Goal: Information Seeking & Learning: Learn about a topic

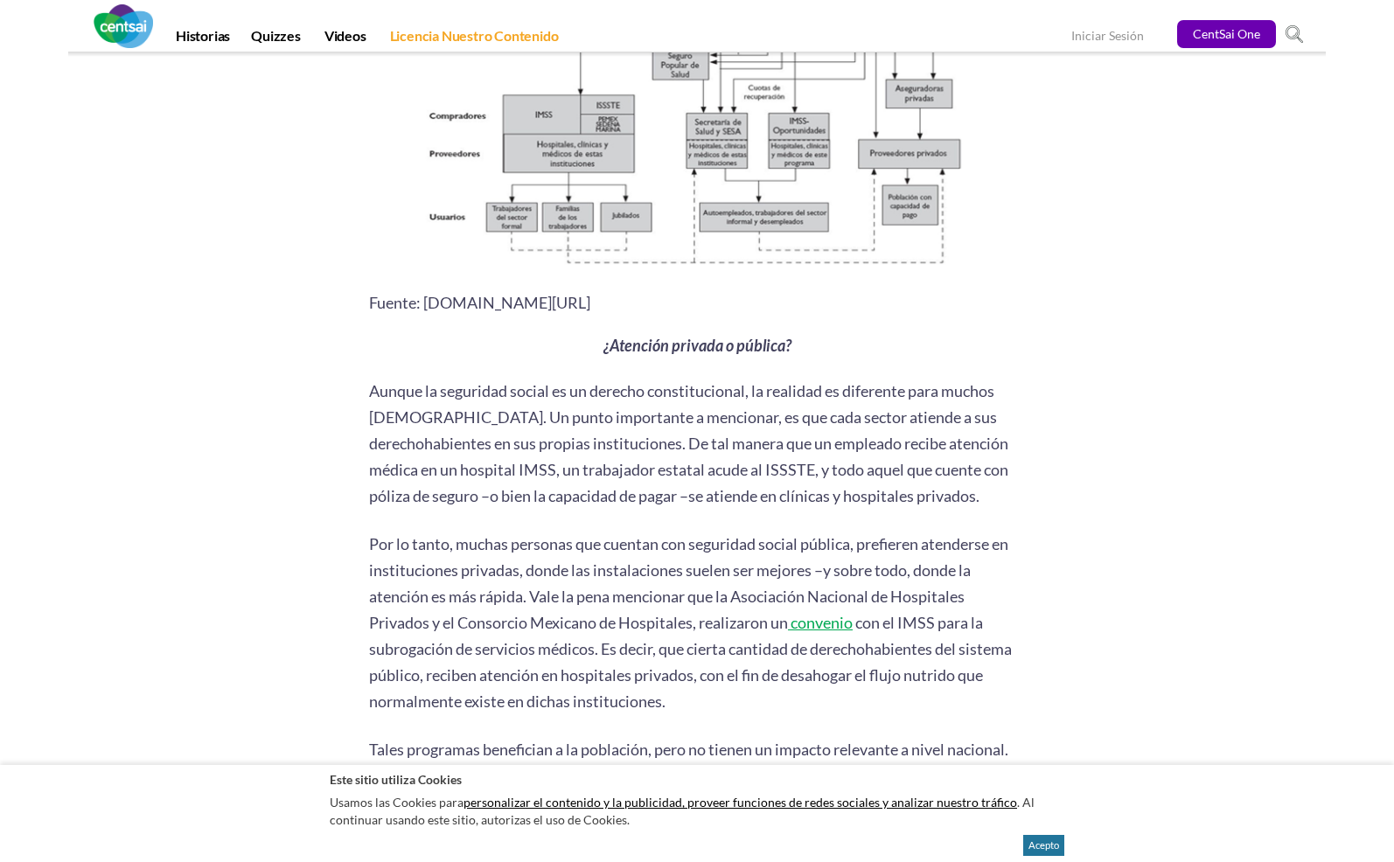
scroll to position [1644, 0]
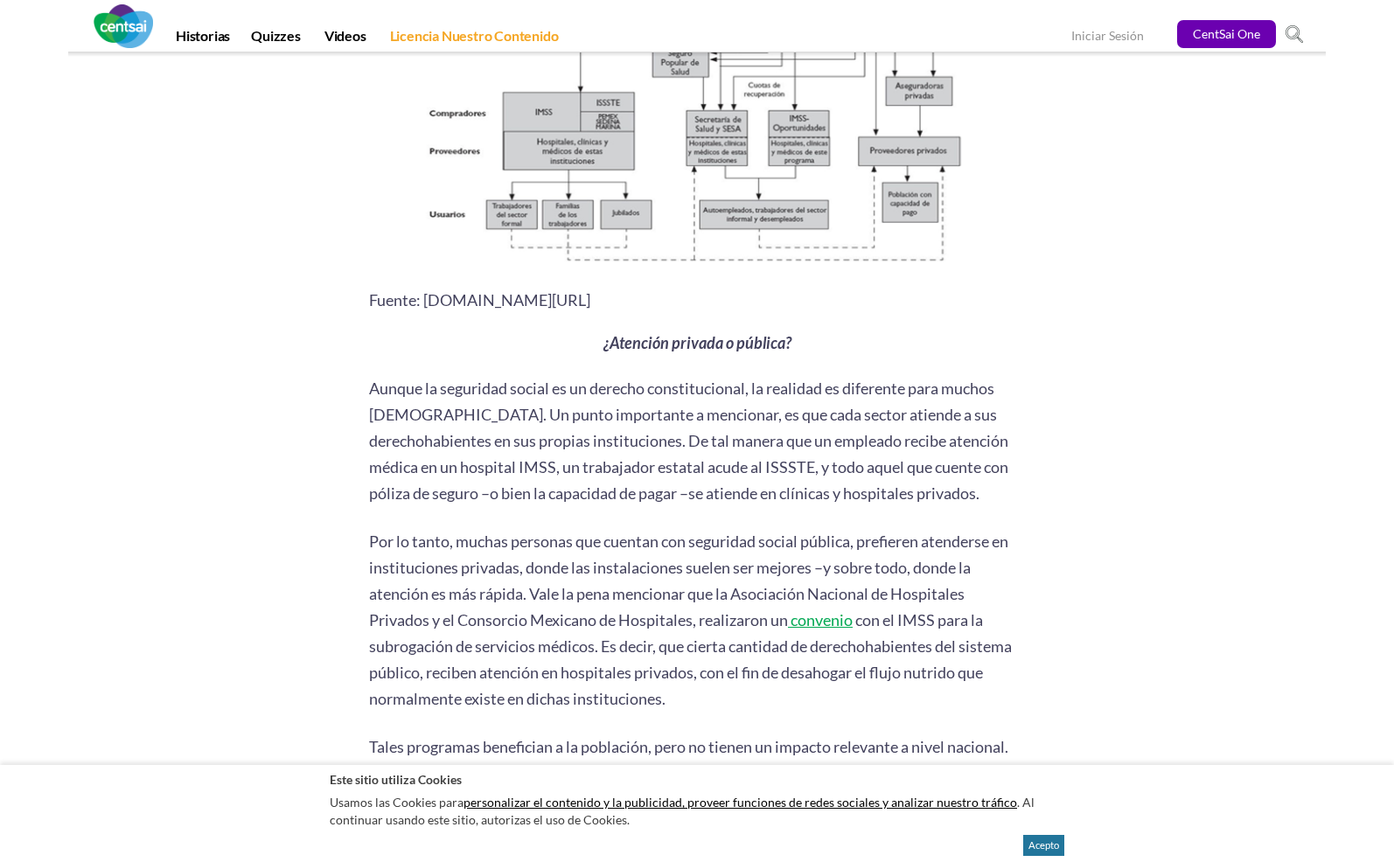
drag, startPoint x: 370, startPoint y: 378, endPoint x: 688, endPoint y: 683, distance: 441.1
click at [688, 683] on div "Rate this post Como en muchos países, el sistema de salud en [GEOGRAPHIC_DATA] …" at bounding box center [697, 660] width 656 height 3337
copy div "Loremi do sitametco adipis el se doeiusm temporincididu, ut laboreet do magnaal…"
click at [676, 664] on span "con el IMSS para la subrogación de servicios médicos. Es decir, que cierta cant…" at bounding box center [690, 660] width 643 height 98
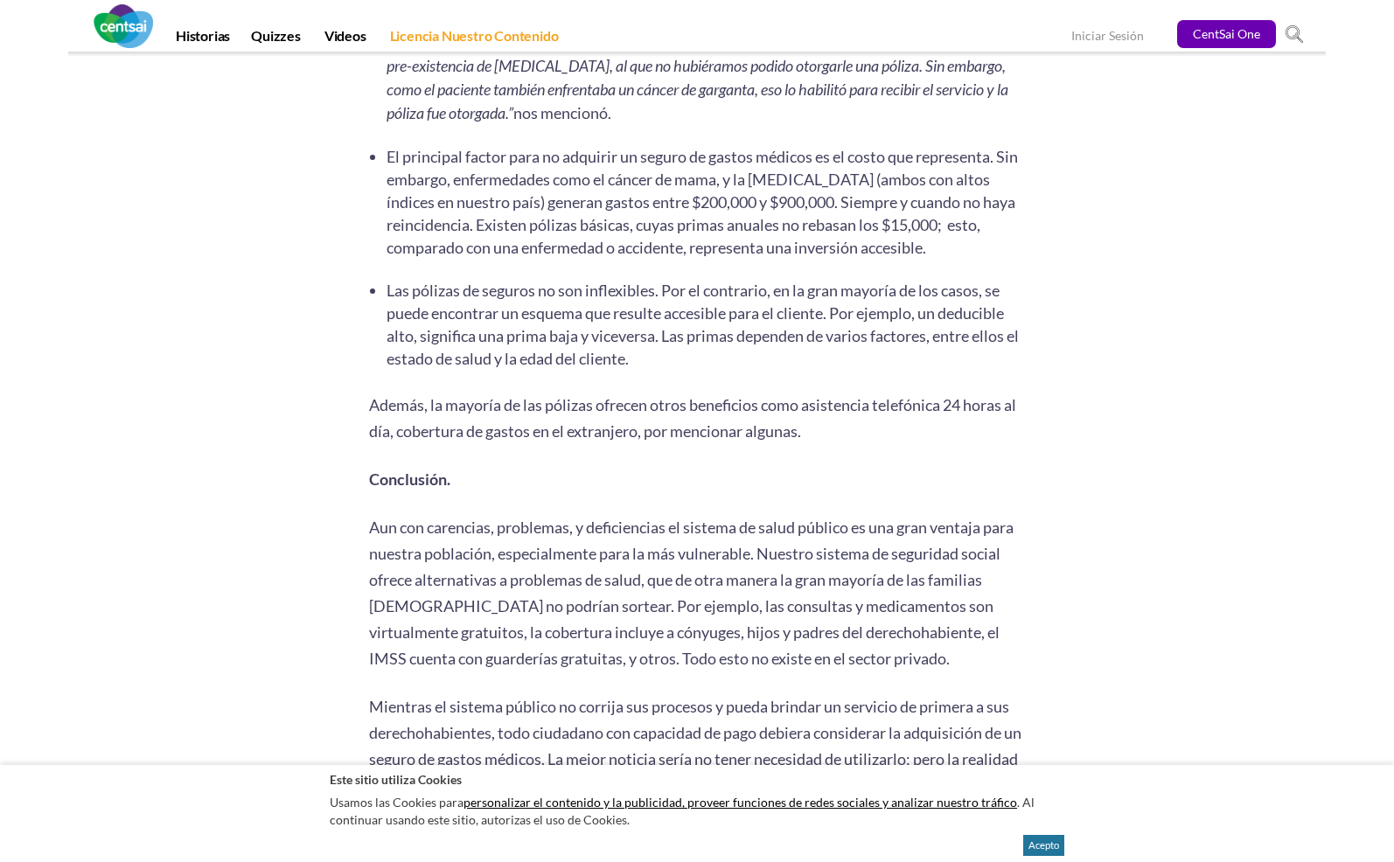
scroll to position [3225, 0]
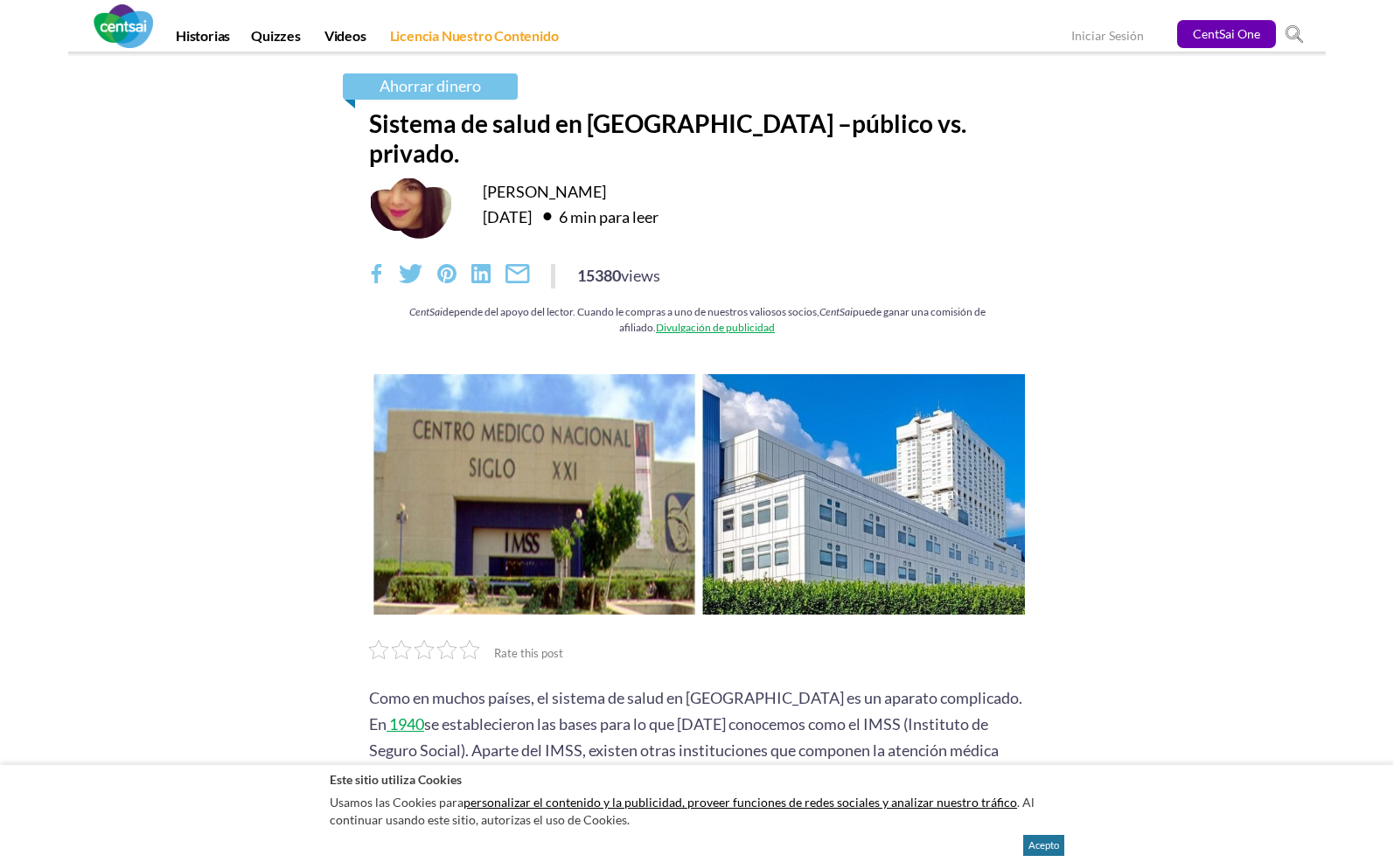
click at [1385, 166] on section "Ahorrar dinero Sistema de salud en [GEOGRAPHIC_DATA] –público vs. privado. [PER…" at bounding box center [697, 202] width 1394 height 300
click at [570, 138] on div "Ahorrar dinero Sistema de salud en [GEOGRAPHIC_DATA] –público vs. privado. [PER…" at bounding box center [697, 212] width 682 height 279
click at [1348, 129] on section "Ahorrar dinero Sistema de salud en México –público vs. privado. Lorenza Seldner…" at bounding box center [697, 202] width 1394 height 300
